Goal: Task Accomplishment & Management: Manage account settings

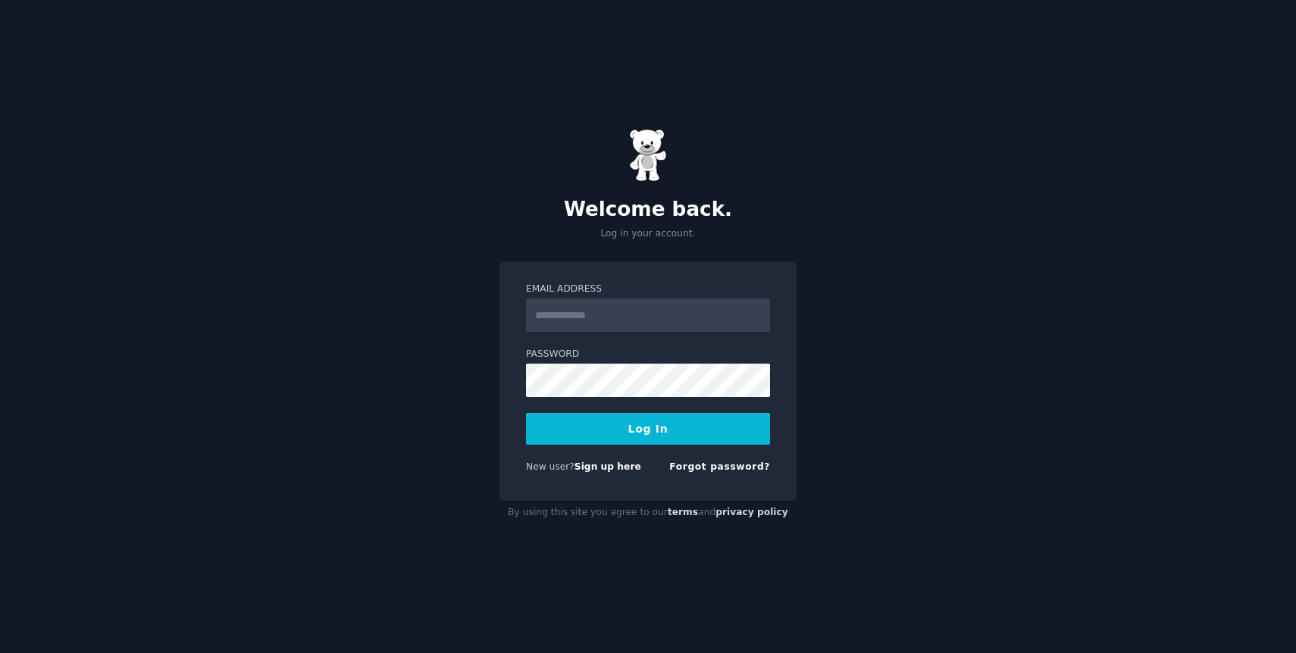
click at [617, 318] on input "Email Address" at bounding box center [648, 315] width 244 height 33
type input "**********"
click at [613, 440] on button "Log In" at bounding box center [648, 429] width 244 height 32
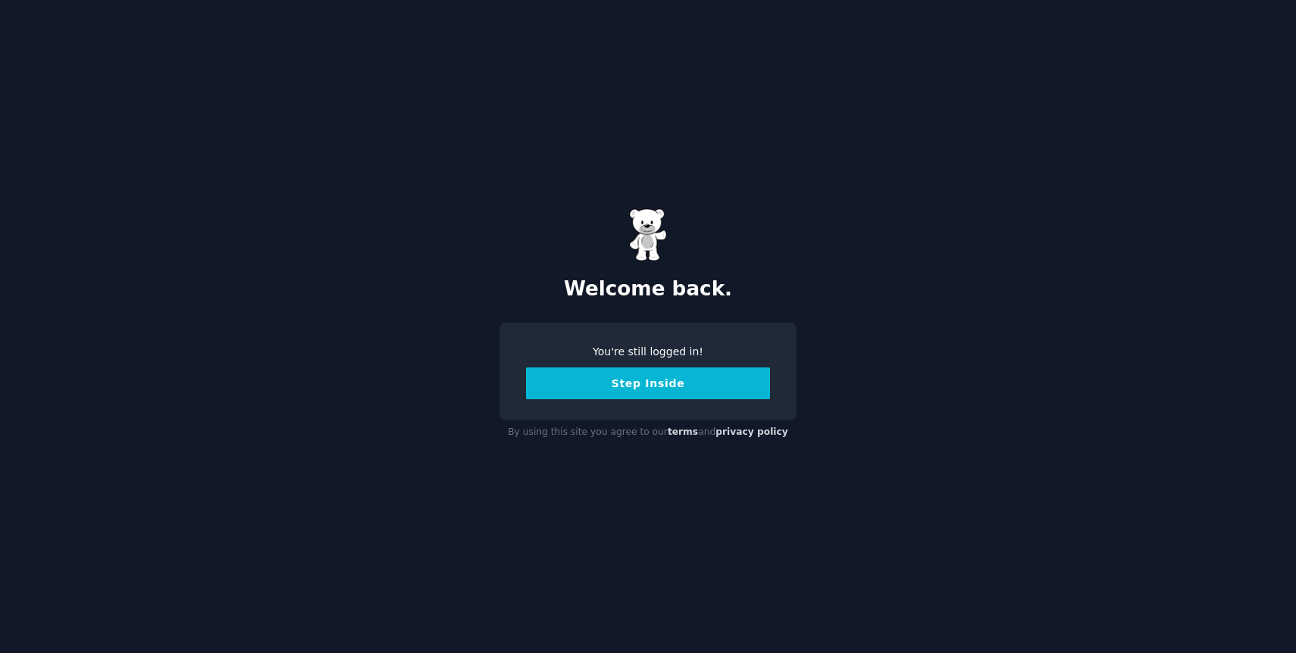
click at [655, 386] on button "Step Inside" at bounding box center [648, 384] width 244 height 32
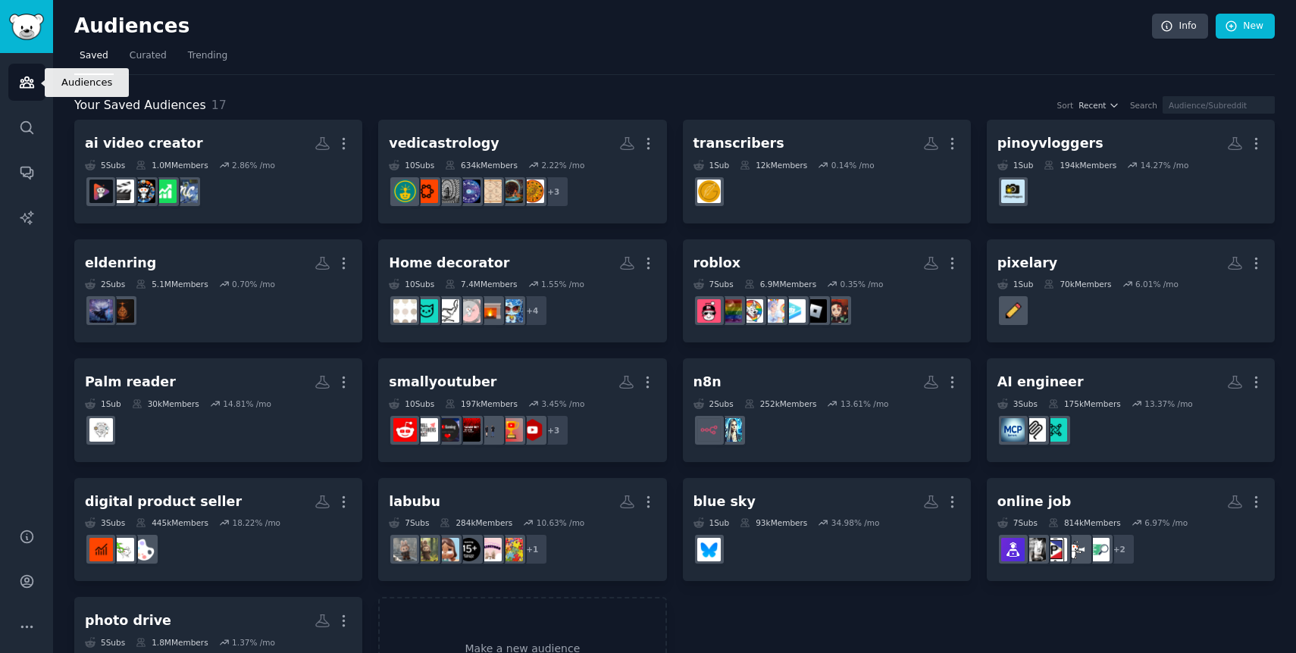
click at [32, 92] on link "Audiences" at bounding box center [26, 82] width 37 height 37
click at [23, 582] on icon "Sidebar" at bounding box center [27, 582] width 16 height 16
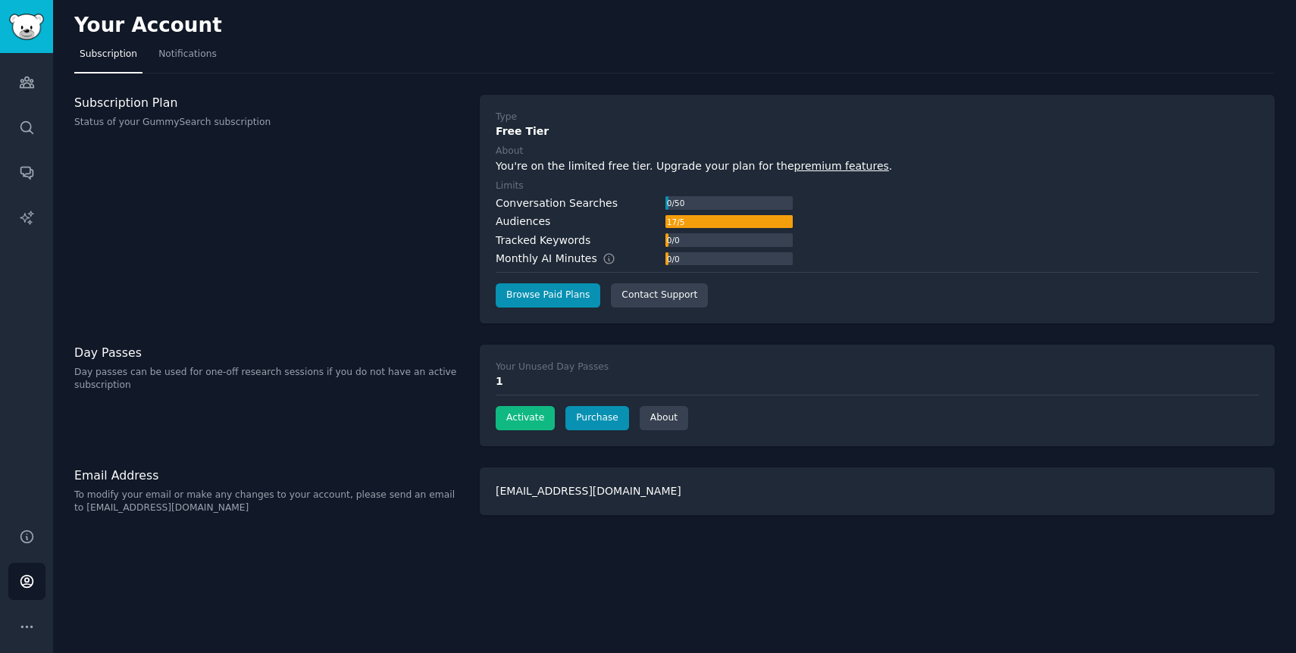
click at [525, 376] on div "1" at bounding box center [877, 382] width 763 height 16
click at [199, 57] on span "Notifications" at bounding box center [187, 55] width 58 height 14
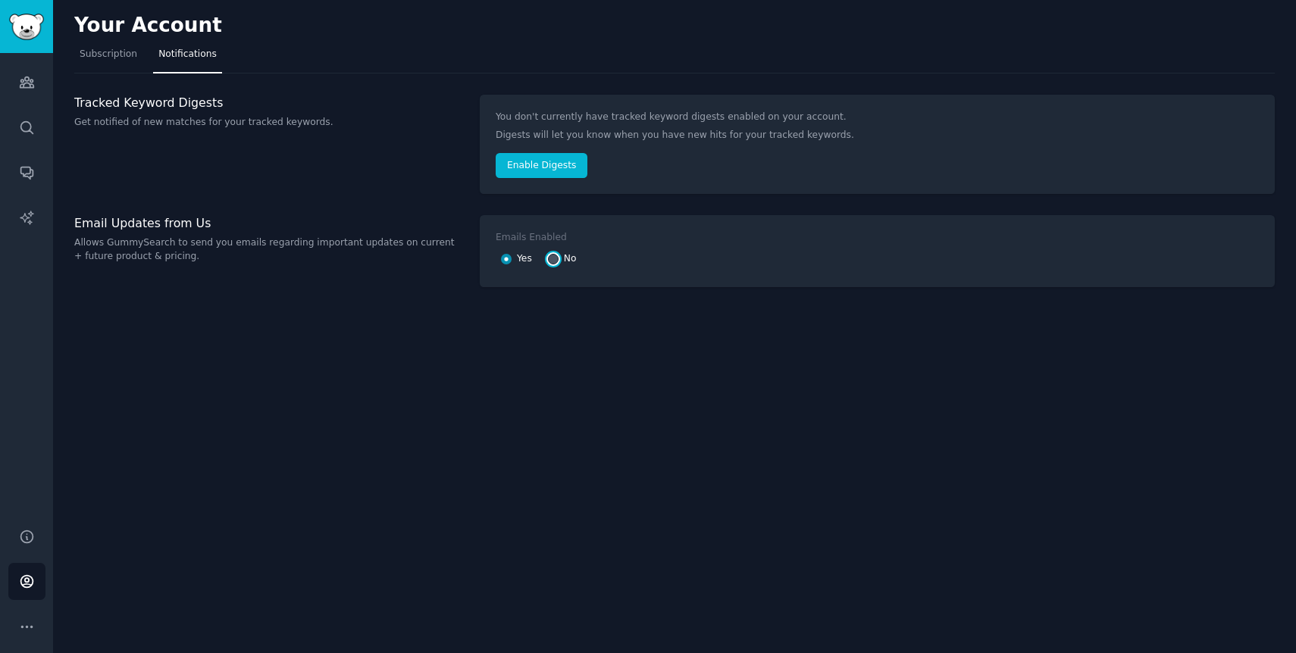
click at [553, 260] on input "No" at bounding box center [553, 259] width 11 height 11
radio input "false"
radio input "true"
click at [100, 52] on span "Subscription" at bounding box center [109, 55] width 58 height 14
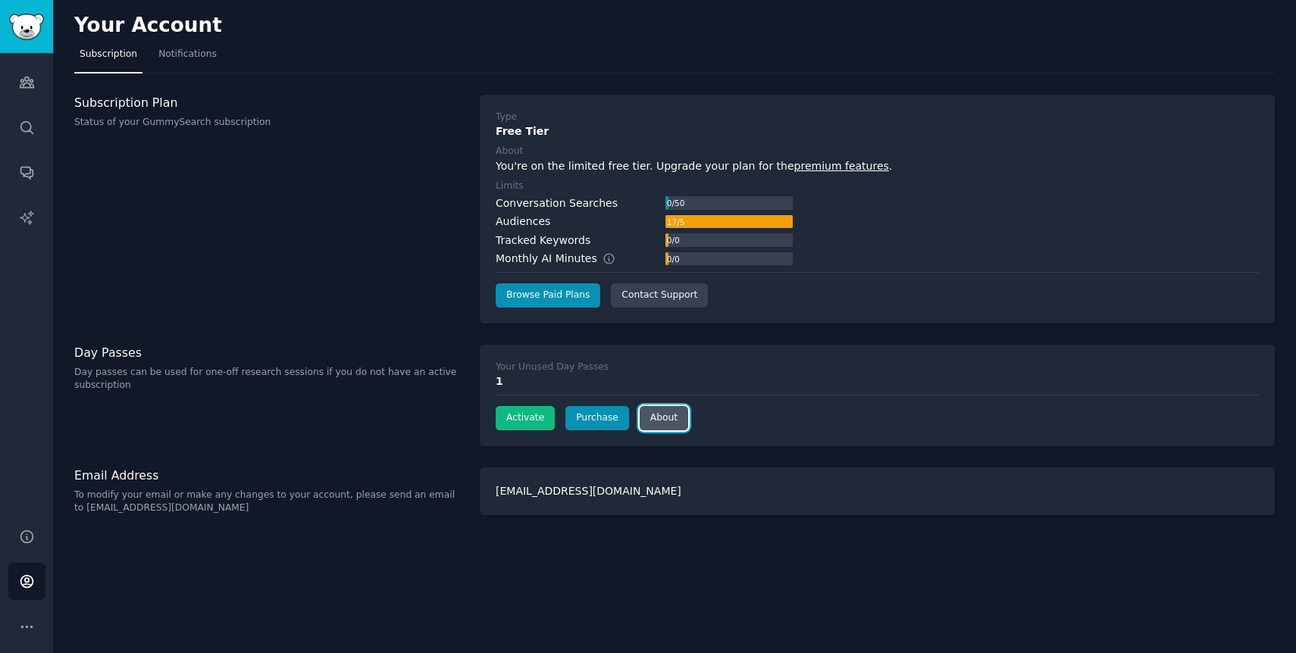
click at [670, 421] on link "About" at bounding box center [664, 418] width 49 height 24
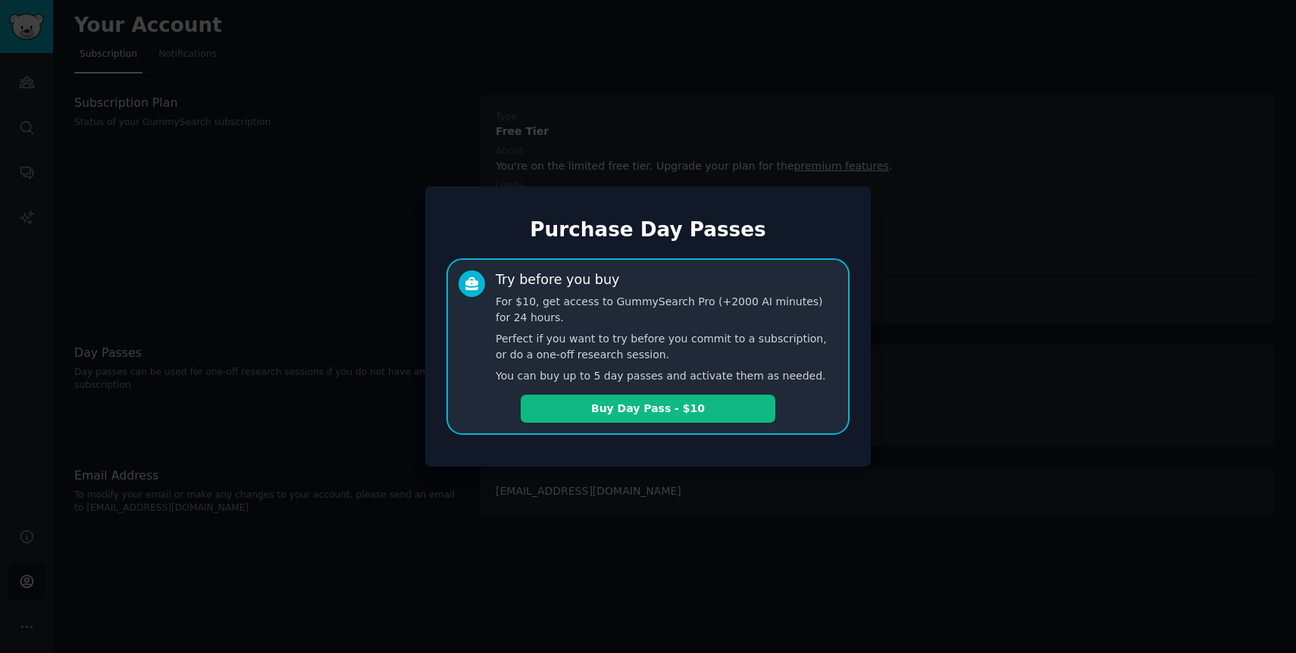
click at [662, 477] on div at bounding box center [648, 326] width 1296 height 653
